Goal: Find specific fact: Find specific fact

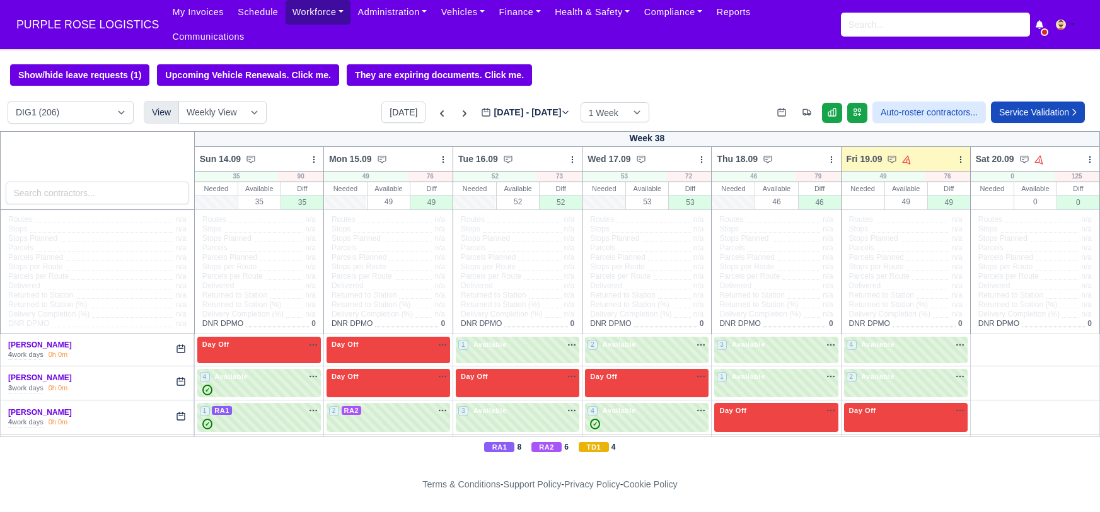
click at [300, 20] on link "Workforce" at bounding box center [319, 12] width 66 height 25
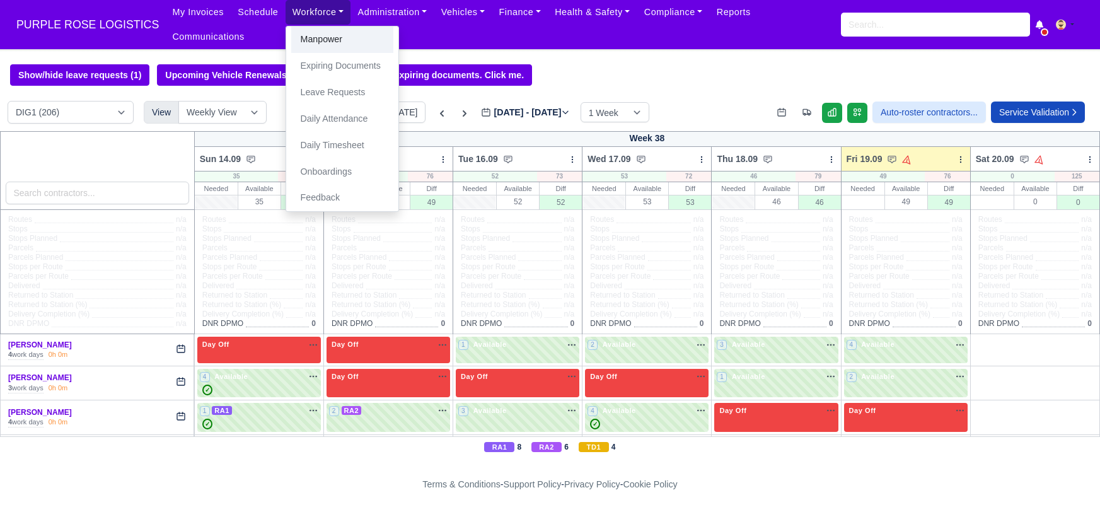
click at [318, 47] on link "Manpower" at bounding box center [342, 39] width 102 height 26
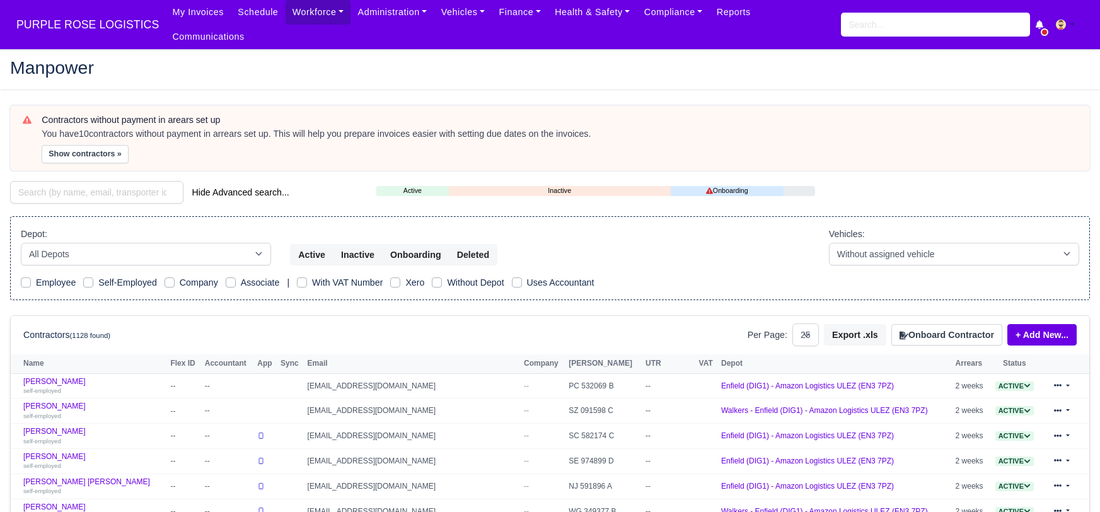
select select "25"
click at [110, 181] on input "search" at bounding box center [96, 192] width 173 height 23
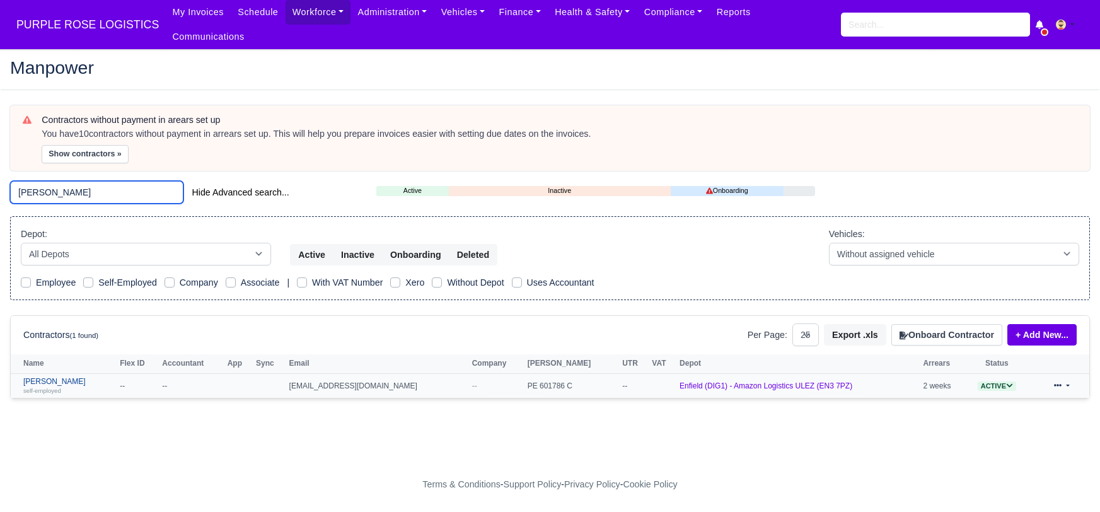
type input "mohammed adam"
click at [65, 377] on link "Mohammed Adam self-employed" at bounding box center [68, 386] width 90 height 18
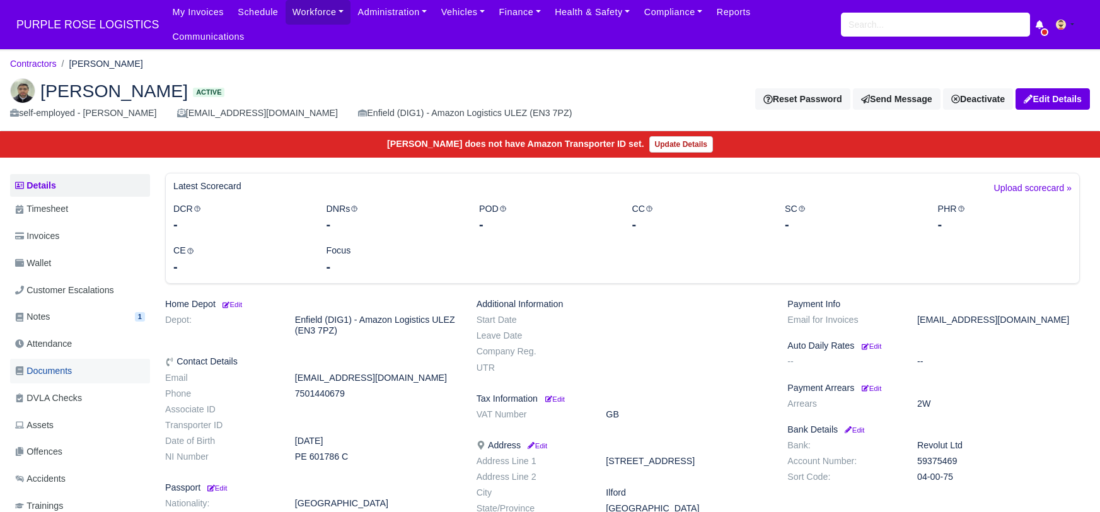
click at [91, 359] on link "Documents" at bounding box center [80, 371] width 140 height 25
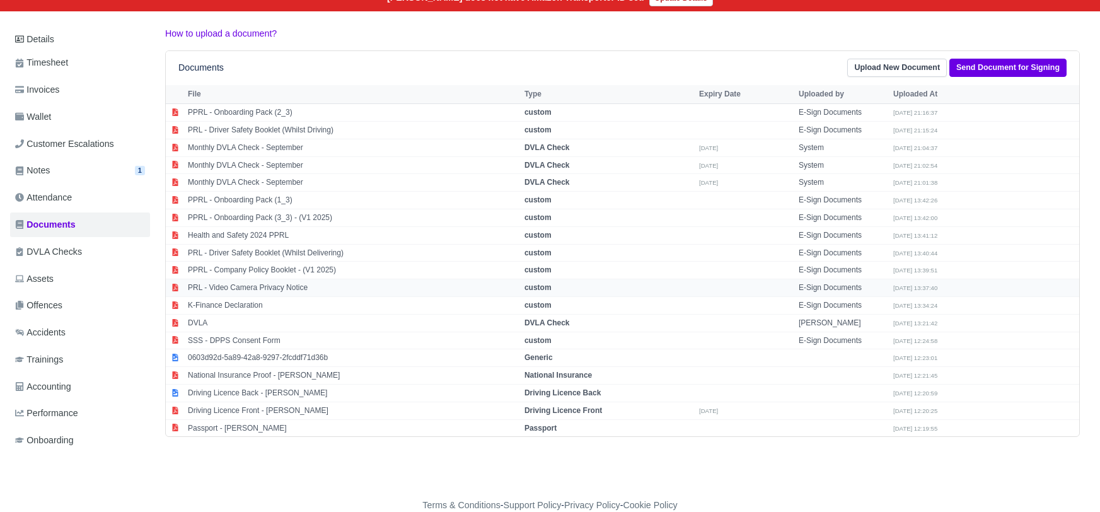
scroll to position [151, 0]
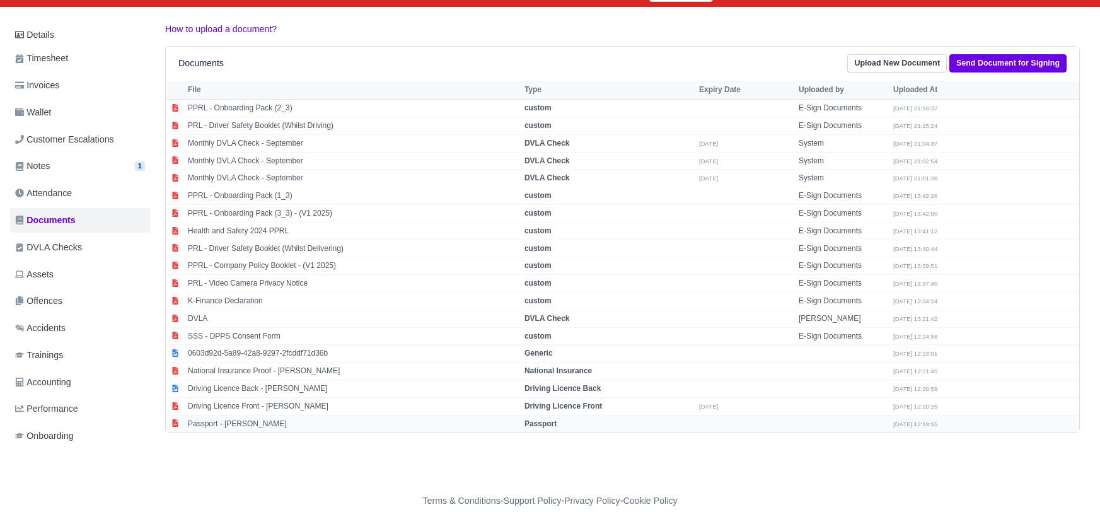
click at [557, 419] on strong "Passport" at bounding box center [541, 423] width 32 height 9
select select "passport"
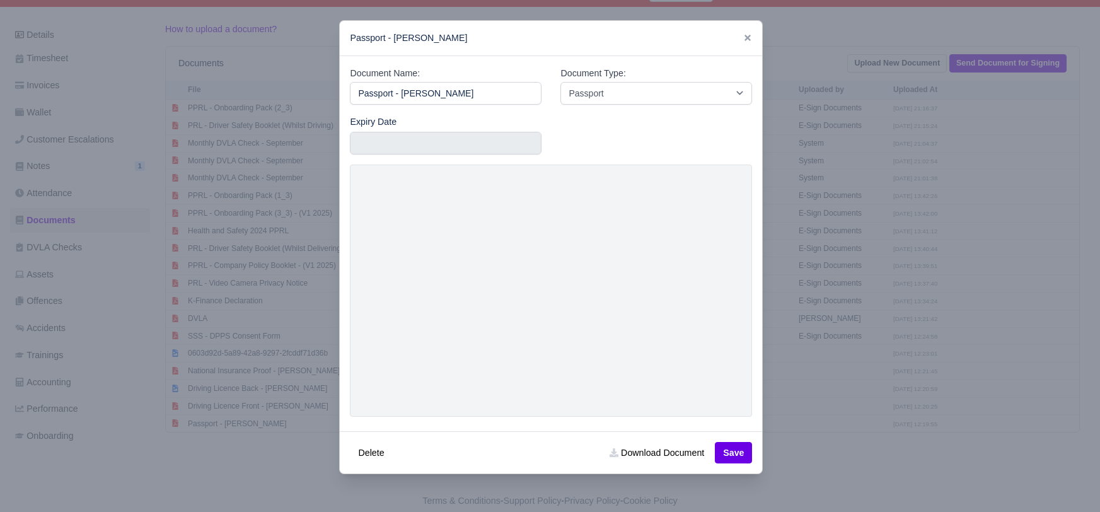
click at [852, 465] on div at bounding box center [550, 256] width 1100 height 512
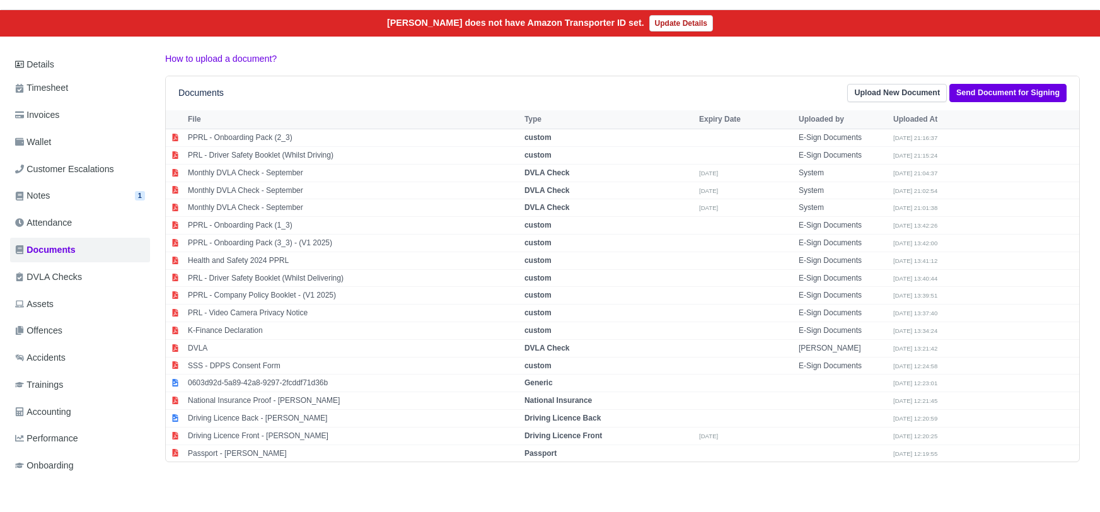
scroll to position [119, 0]
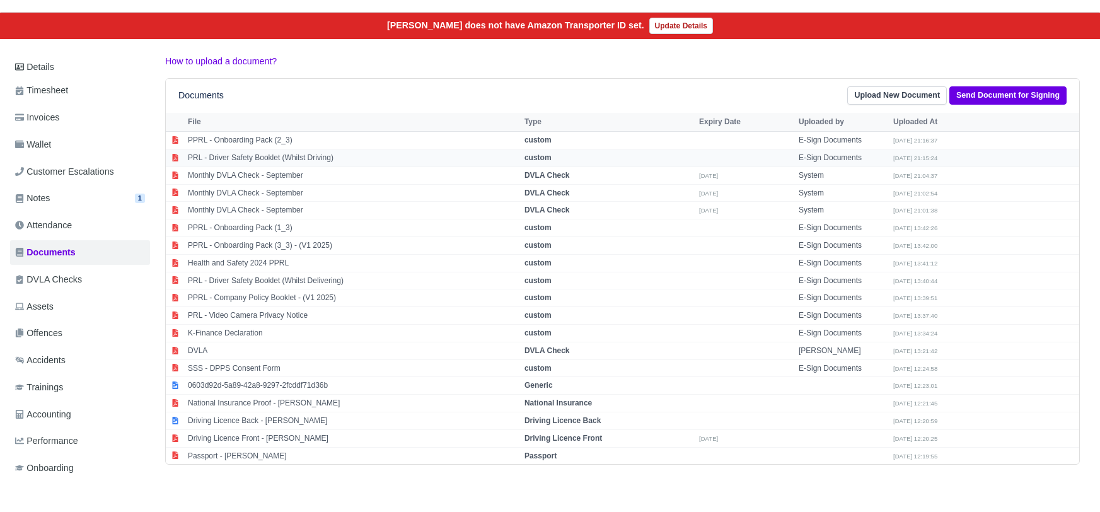
drag, startPoint x: 595, startPoint y: 49, endPoint x: 924, endPoint y: 144, distance: 342.0
click at [595, 54] on p "How to upload a document?" at bounding box center [622, 61] width 915 height 15
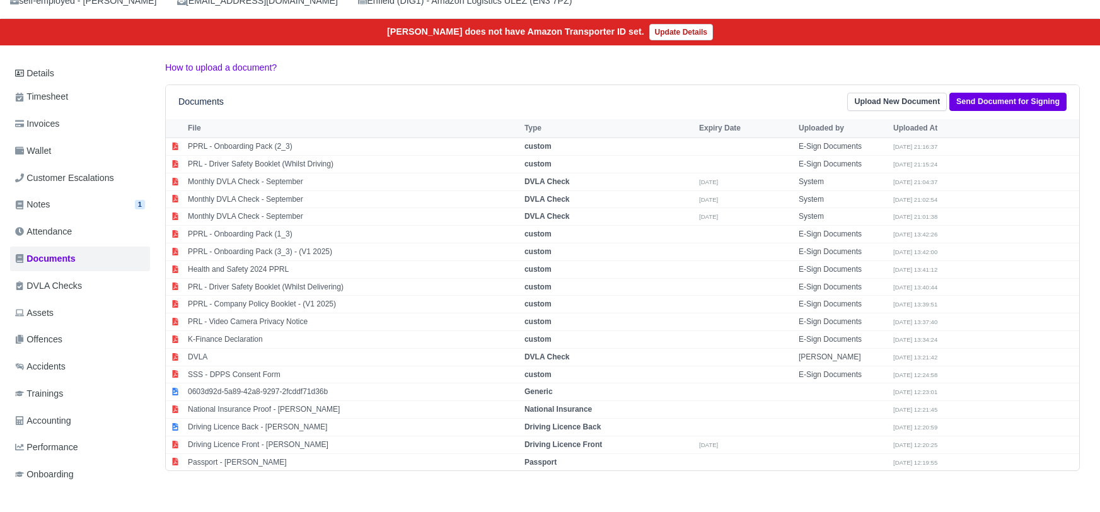
click at [1093, 330] on div "Details Timesheet Invoices Wallet Customer Escalations Notes 1 Attendance" at bounding box center [550, 286] width 1099 height 451
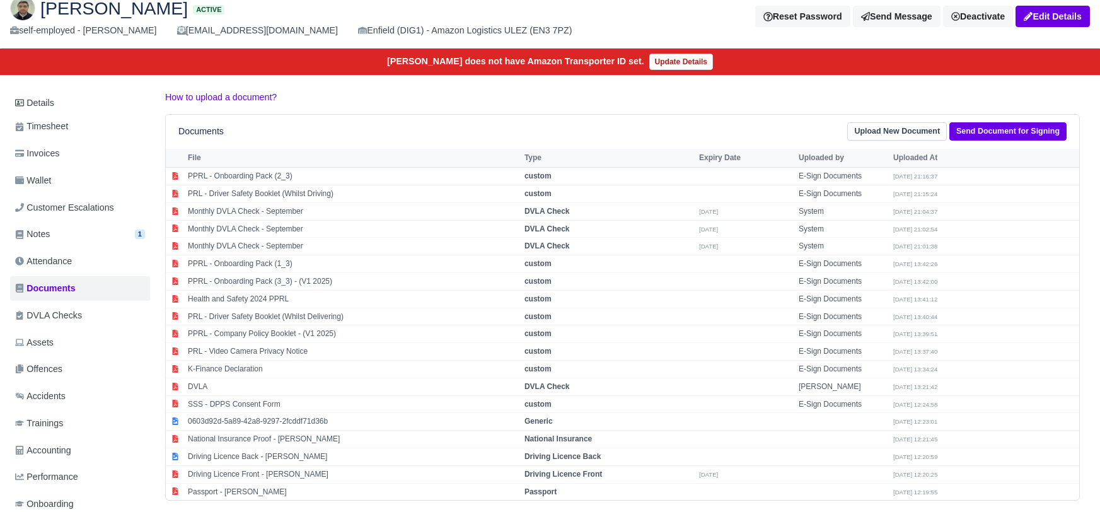
scroll to position [0, 0]
